Goal: Information Seeking & Learning: Find specific fact

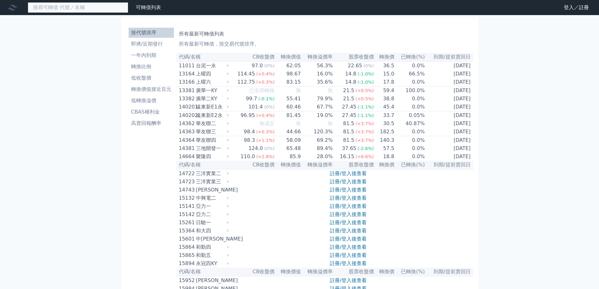
click at [87, 10] on input at bounding box center [78, 7] width 101 height 11
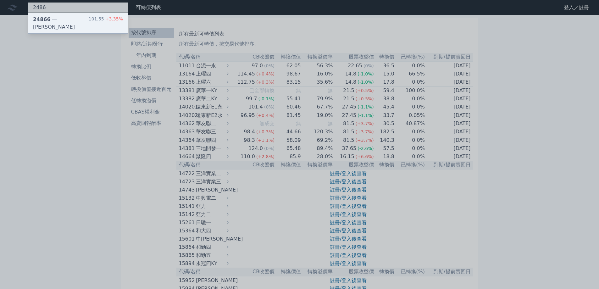
type input "2486"
click at [80, 17] on div "24866 一詮六 101.55 +3.35%" at bounding box center [78, 23] width 100 height 20
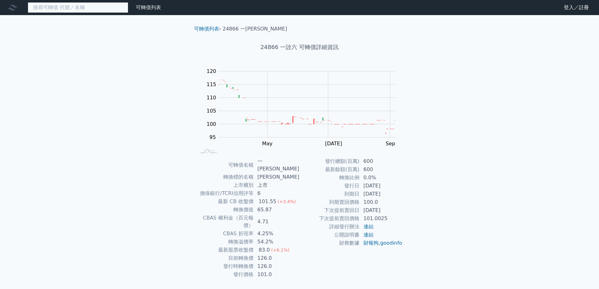
click at [74, 5] on input at bounding box center [78, 7] width 101 height 11
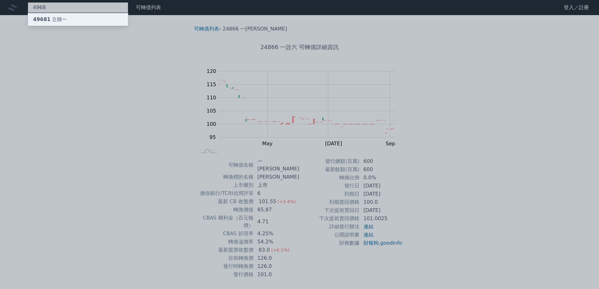
type input "4968"
click at [69, 18] on div "49681 立積一" at bounding box center [78, 19] width 100 height 13
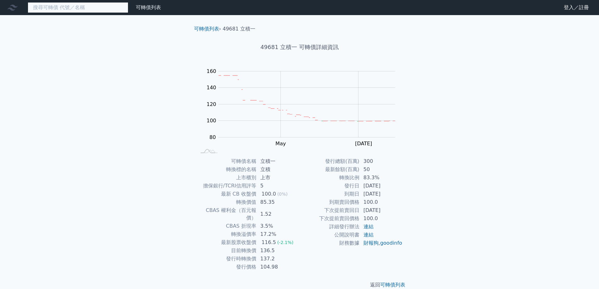
click at [68, 8] on input at bounding box center [78, 7] width 101 height 11
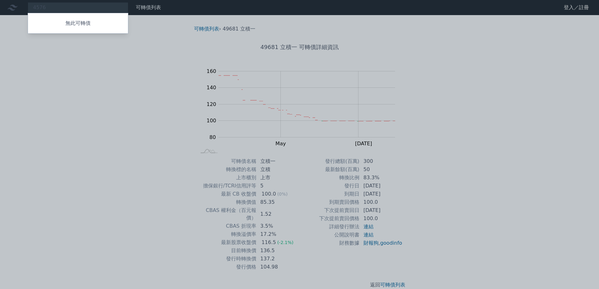
click at [68, 8] on div at bounding box center [299, 144] width 599 height 289
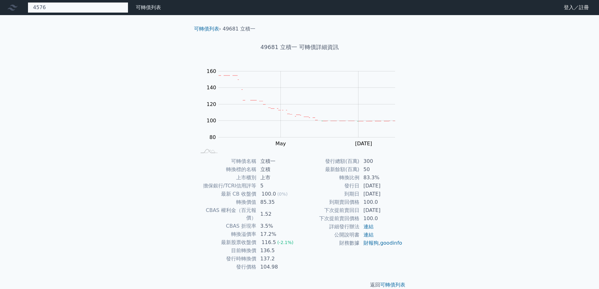
click at [68, 8] on div "4576 無此可轉債" at bounding box center [78, 7] width 101 height 11
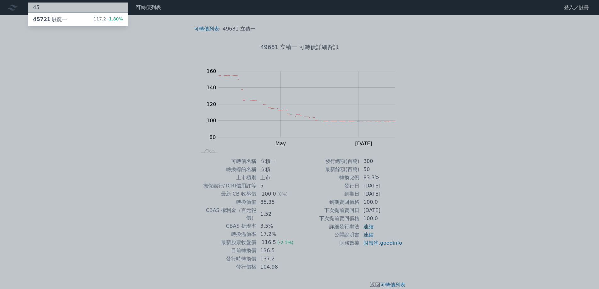
type input "4"
type input "4977"
click at [58, 21] on div "49771 眾達一KY" at bounding box center [53, 20] width 40 height 8
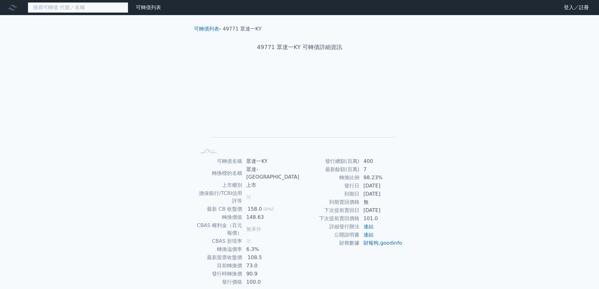
click at [52, 9] on input at bounding box center [78, 7] width 101 height 11
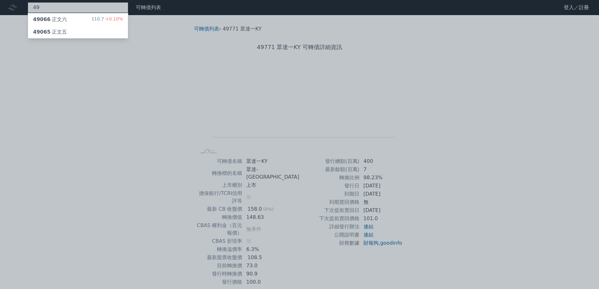
type input "4"
type input "6530"
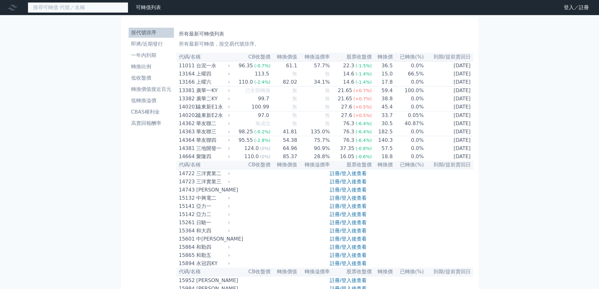
click at [105, 4] on input at bounding box center [78, 7] width 101 height 11
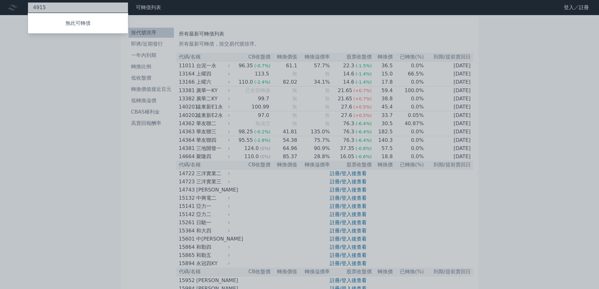
type input "4915"
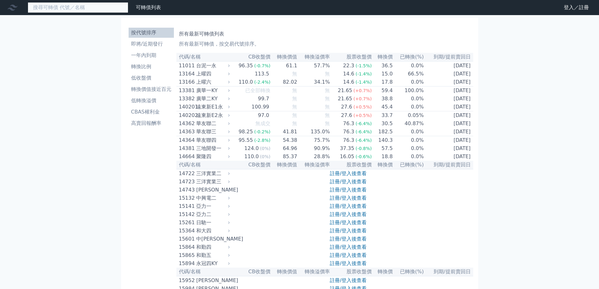
click at [74, 5] on input at bounding box center [78, 7] width 101 height 11
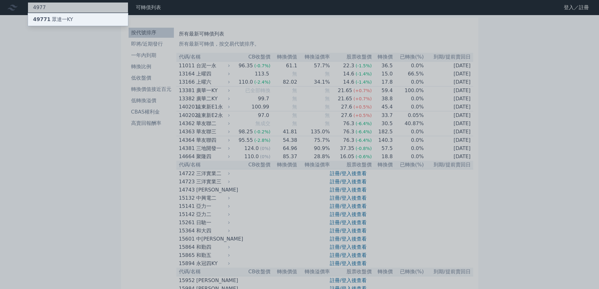
type input "4977"
click at [62, 18] on div "49771 眾達一KY" at bounding box center [53, 20] width 40 height 8
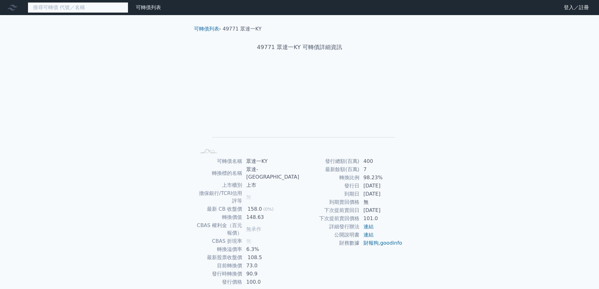
click at [78, 8] on input at bounding box center [78, 7] width 101 height 11
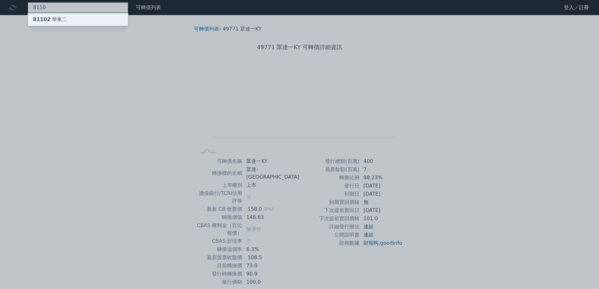
type input "8110"
click at [58, 19] on div "81102 華東二" at bounding box center [50, 20] width 34 height 8
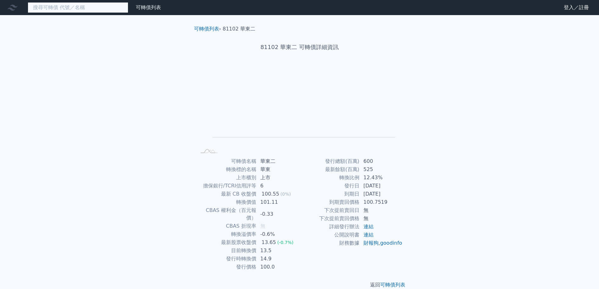
drag, startPoint x: 65, startPoint y: 3, endPoint x: 69, endPoint y: 1, distance: 5.0
click at [66, 3] on input at bounding box center [78, 7] width 101 height 11
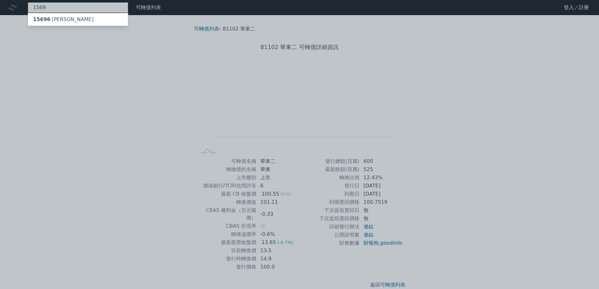
type input "1569"
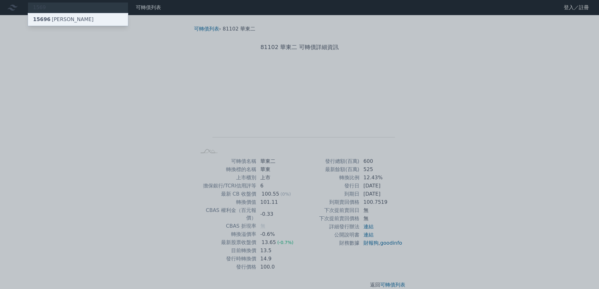
click at [60, 21] on div "15696 濱川六" at bounding box center [63, 20] width 61 height 8
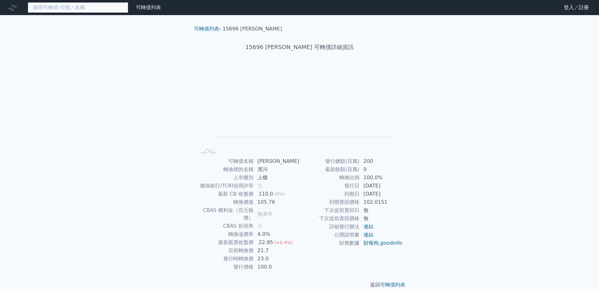
click at [45, 7] on input at bounding box center [78, 7] width 101 height 11
type input "6695"
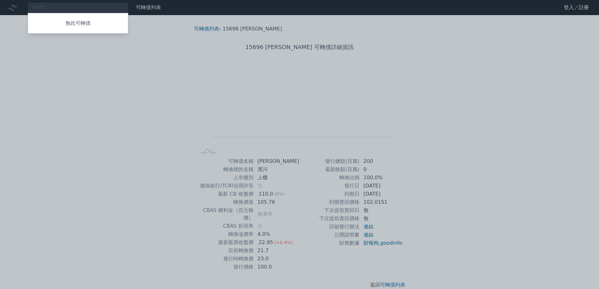
drag, startPoint x: 61, startPoint y: 5, endPoint x: 45, endPoint y: 2, distance: 16.8
click at [45, 2] on div at bounding box center [299, 144] width 599 height 289
click at [49, 5] on div "6695 無此可轉債" at bounding box center [78, 7] width 101 height 11
click at [49, 5] on div at bounding box center [299, 144] width 599 height 289
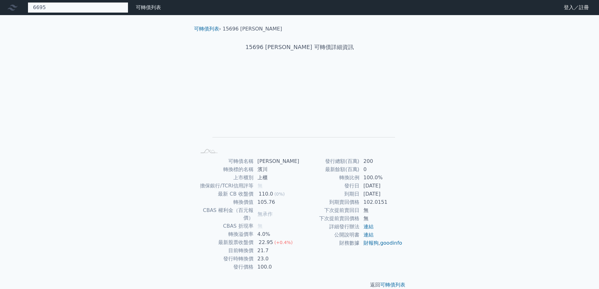
click at [49, 5] on div "6695 無此可轉債" at bounding box center [78, 7] width 101 height 11
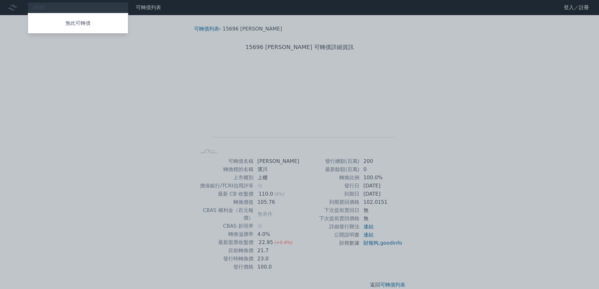
click at [53, 8] on div at bounding box center [299, 144] width 599 height 289
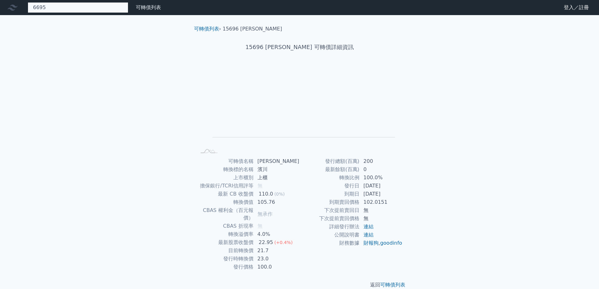
click at [53, 8] on div "6695 無此可轉債" at bounding box center [78, 7] width 101 height 11
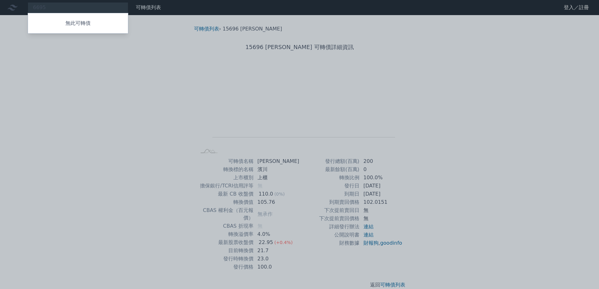
click at [53, 8] on div at bounding box center [299, 144] width 599 height 289
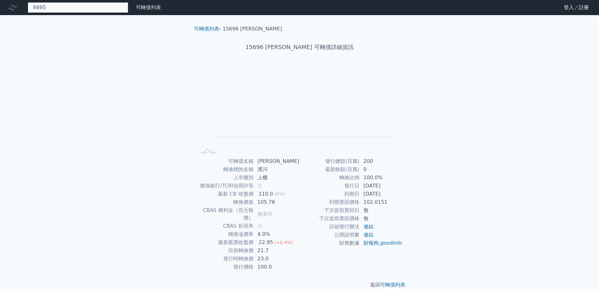
click at [53, 8] on div "6695 無此可轉債" at bounding box center [78, 7] width 101 height 11
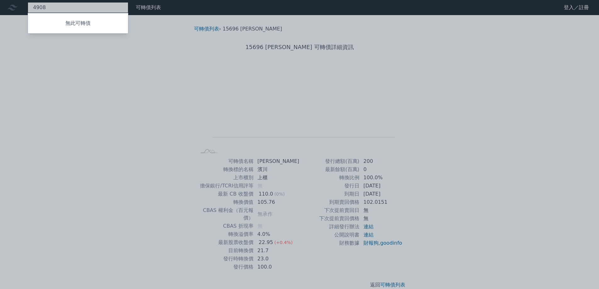
type input "4908"
click at [171, 64] on div at bounding box center [299, 144] width 599 height 289
